Goal: Task Accomplishment & Management: Complete application form

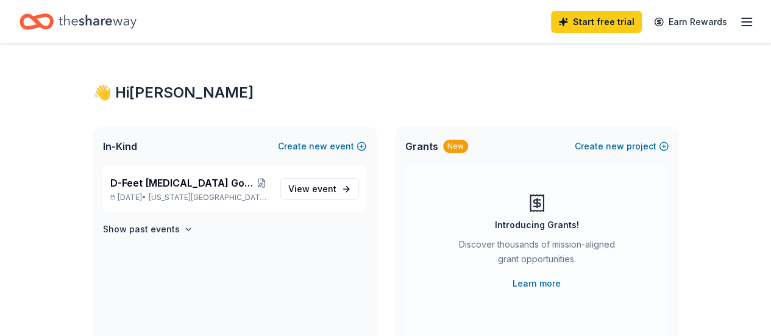
click at [112, 19] on icon "Home" at bounding box center [97, 21] width 78 height 13
click at [208, 185] on span "D-Feet [MEDICAL_DATA] Golf Tournament" at bounding box center [181, 182] width 143 height 15
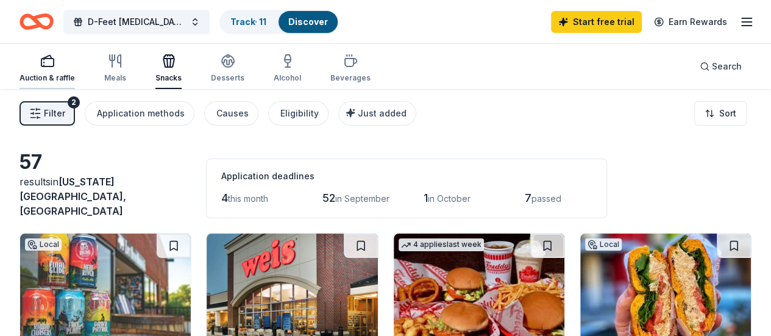
click at [68, 68] on div "Auction & raffle" at bounding box center [46, 68] width 55 height 29
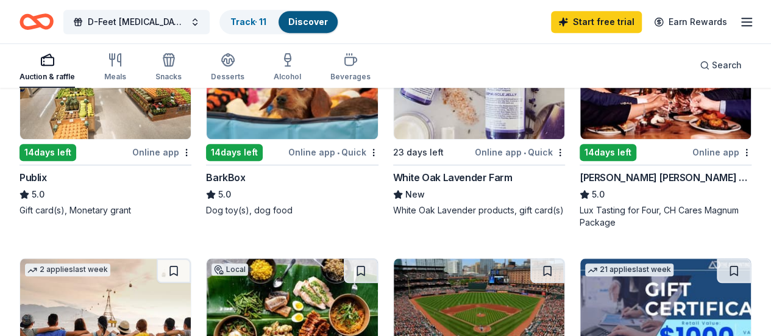
scroll to position [426, 0]
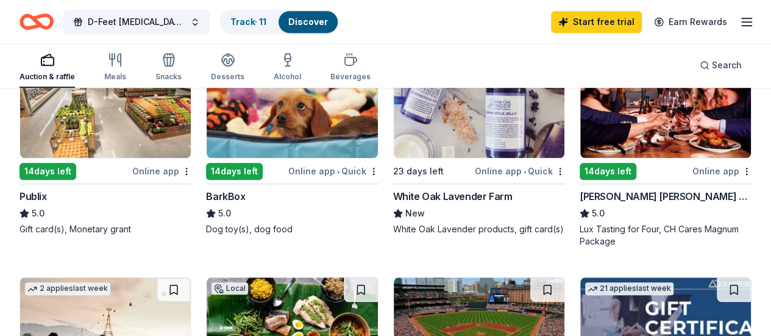
click at [394, 113] on img at bounding box center [479, 100] width 171 height 116
click at [579, 179] on div "14 days left" at bounding box center [607, 171] width 57 height 17
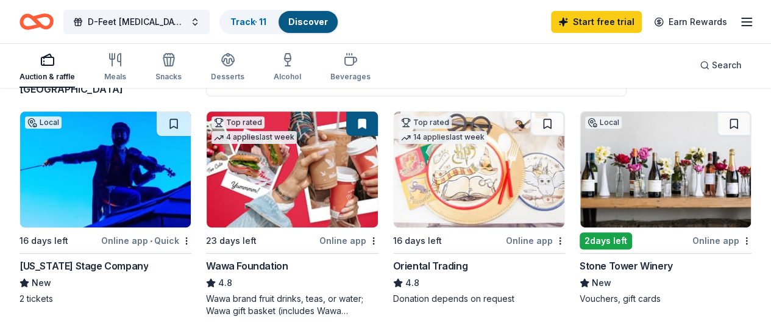
scroll to position [183, 0]
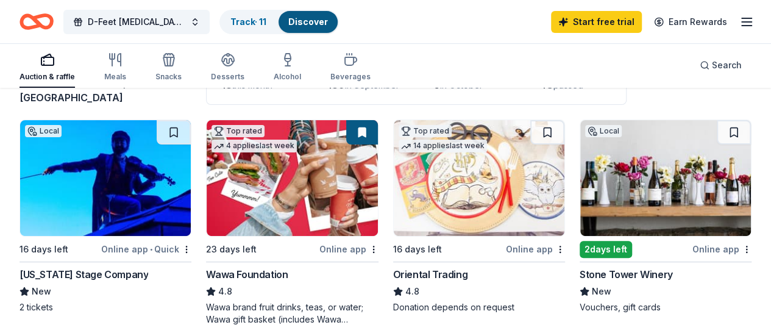
scroll to position [0, 0]
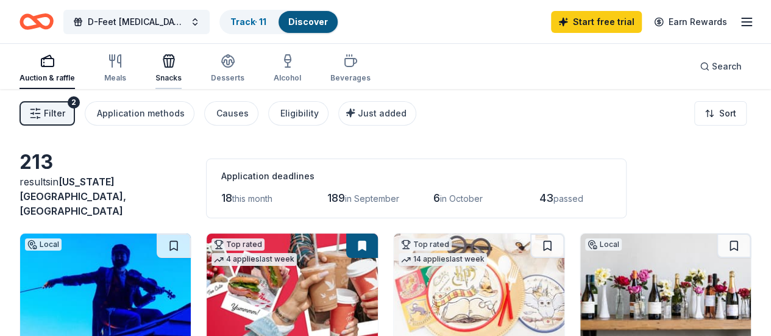
click at [173, 79] on div "Snacks" at bounding box center [168, 78] width 26 height 10
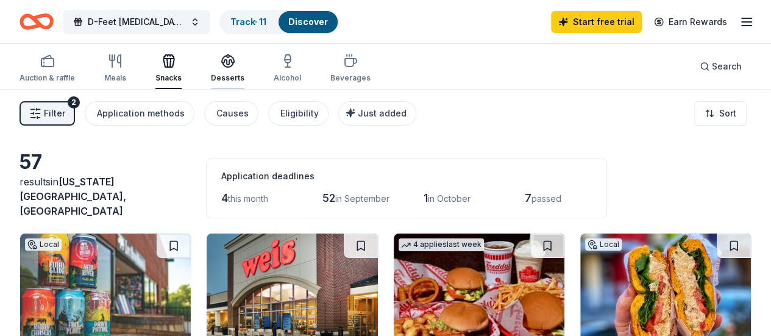
click at [227, 72] on div "Desserts" at bounding box center [228, 68] width 34 height 29
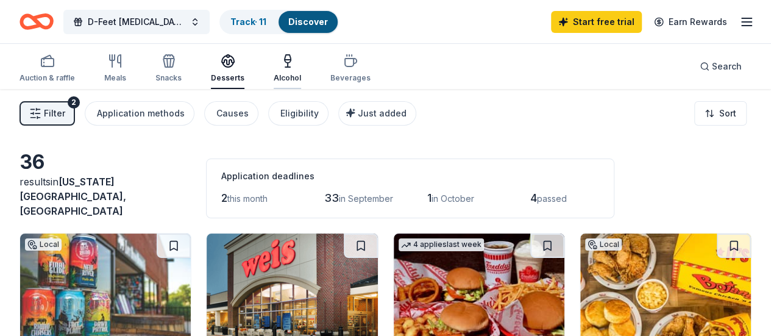
click at [296, 77] on div "Alcohol" at bounding box center [287, 78] width 27 height 10
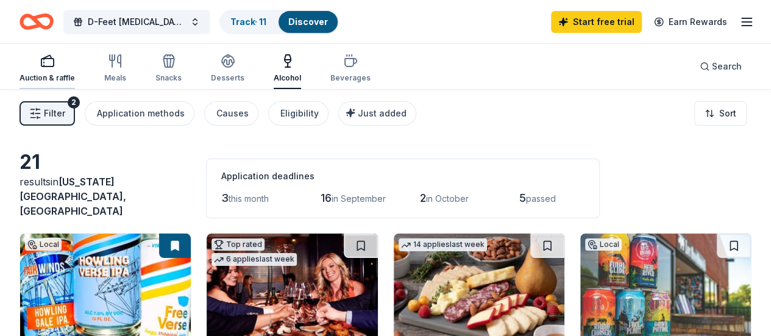
click at [71, 71] on div "Auction & raffle" at bounding box center [46, 68] width 55 height 29
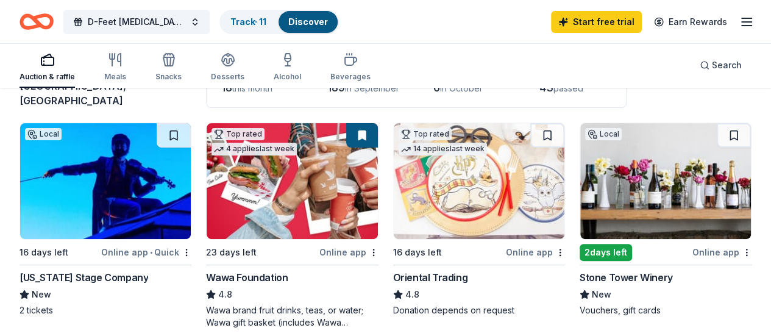
scroll to position [122, 0]
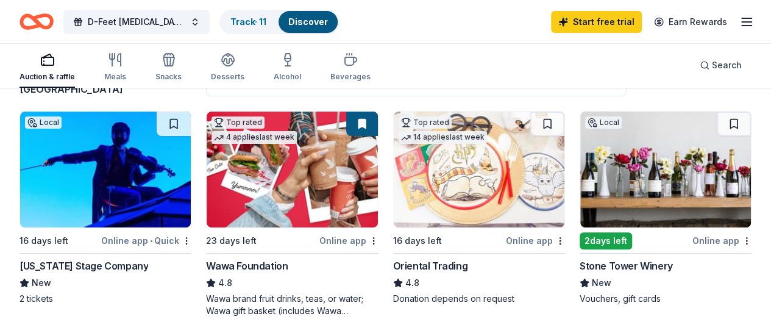
click at [115, 199] on img at bounding box center [105, 169] width 171 height 116
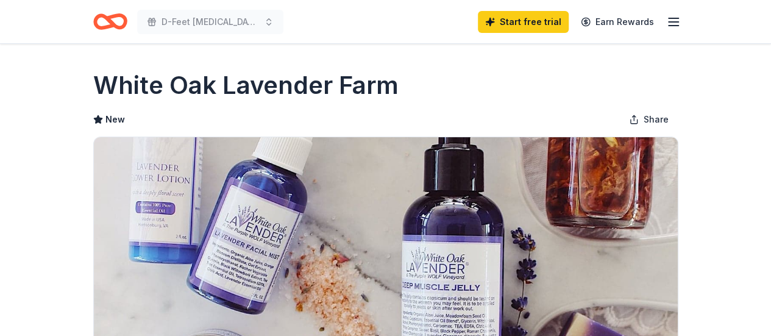
click at [189, 113] on div "New Share" at bounding box center [385, 119] width 585 height 24
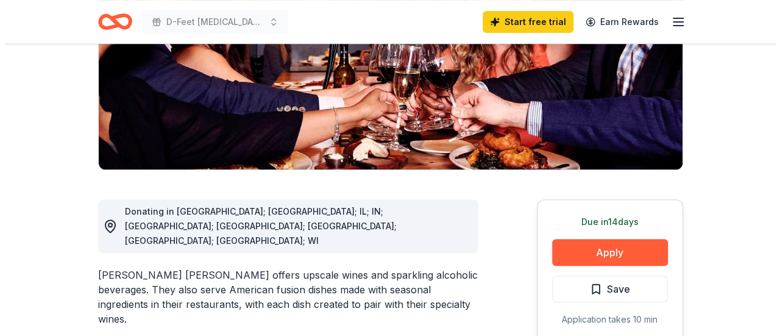
scroll to position [244, 0]
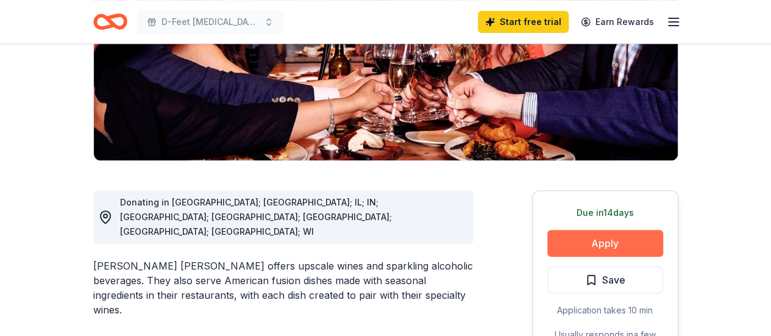
click at [587, 230] on button "Apply" at bounding box center [605, 243] width 116 height 27
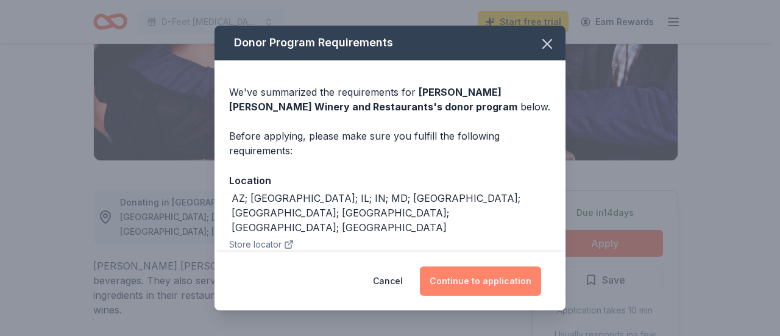
click at [474, 280] on button "Continue to application" at bounding box center [480, 280] width 121 height 29
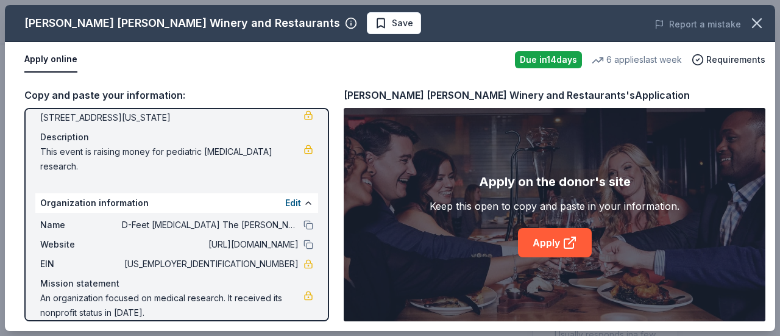
scroll to position [45, 0]
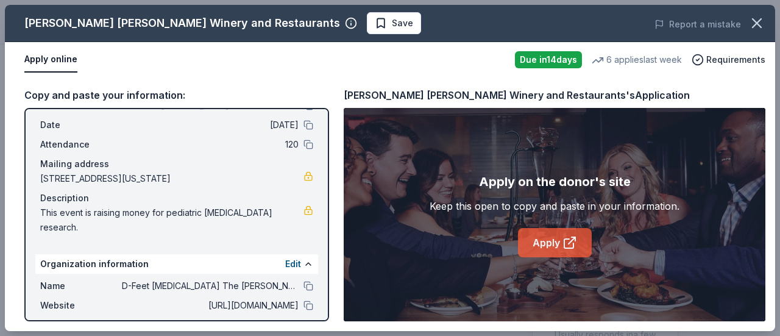
click at [555, 242] on link "Apply" at bounding box center [555, 242] width 74 height 29
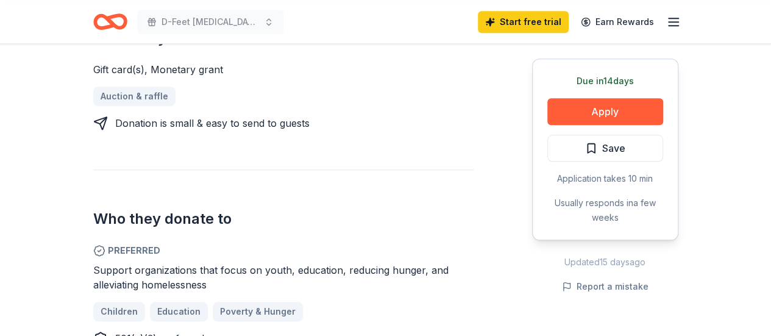
scroll to position [548, 0]
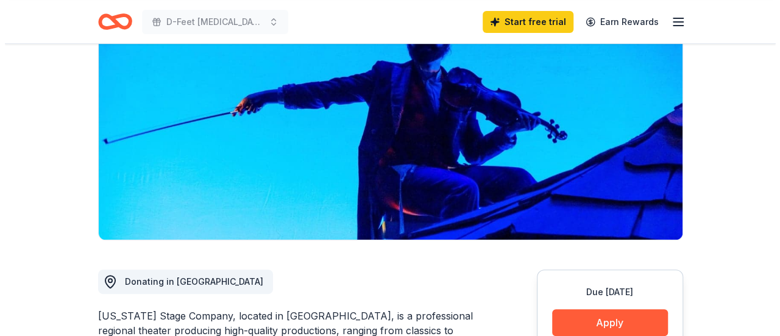
scroll to position [122, 0]
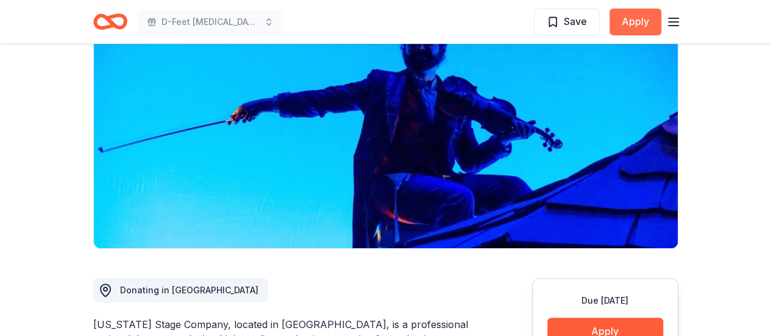
click at [651, 23] on button "Apply" at bounding box center [635, 22] width 52 height 27
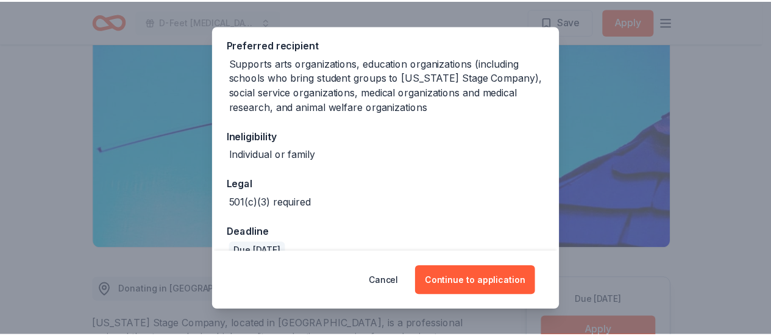
scroll to position [244, 0]
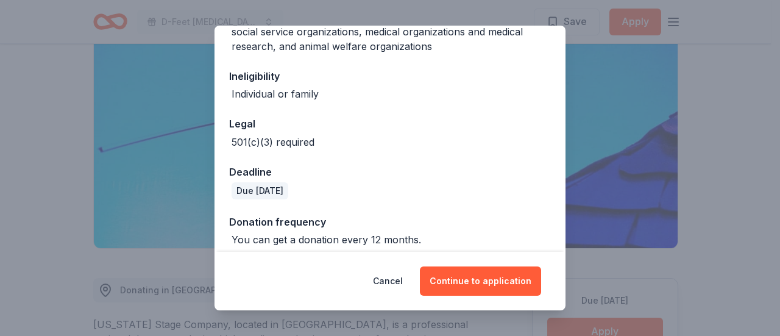
click at [737, 51] on div "Donor Program Requirements We've summarized the requirements for [US_STATE] Sta…" at bounding box center [390, 168] width 780 height 336
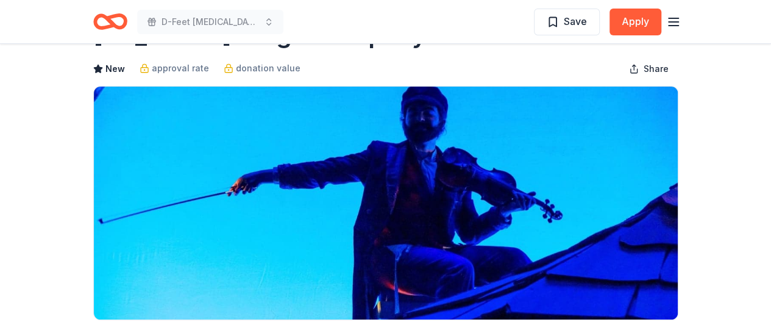
scroll to position [0, 0]
